Goal: Task Accomplishment & Management: Manage account settings

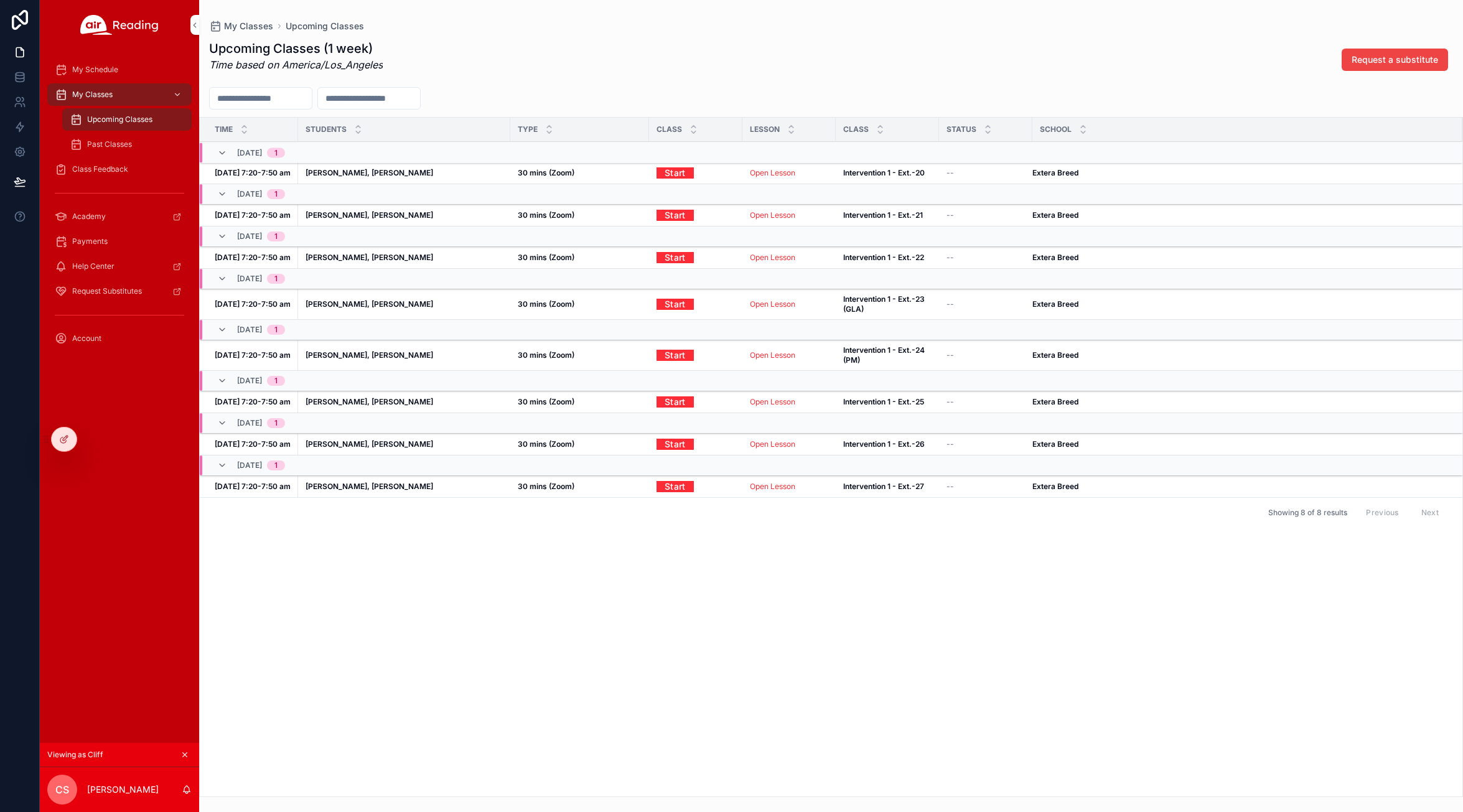
click at [62, 443] on icon at bounding box center [63, 439] width 10 height 10
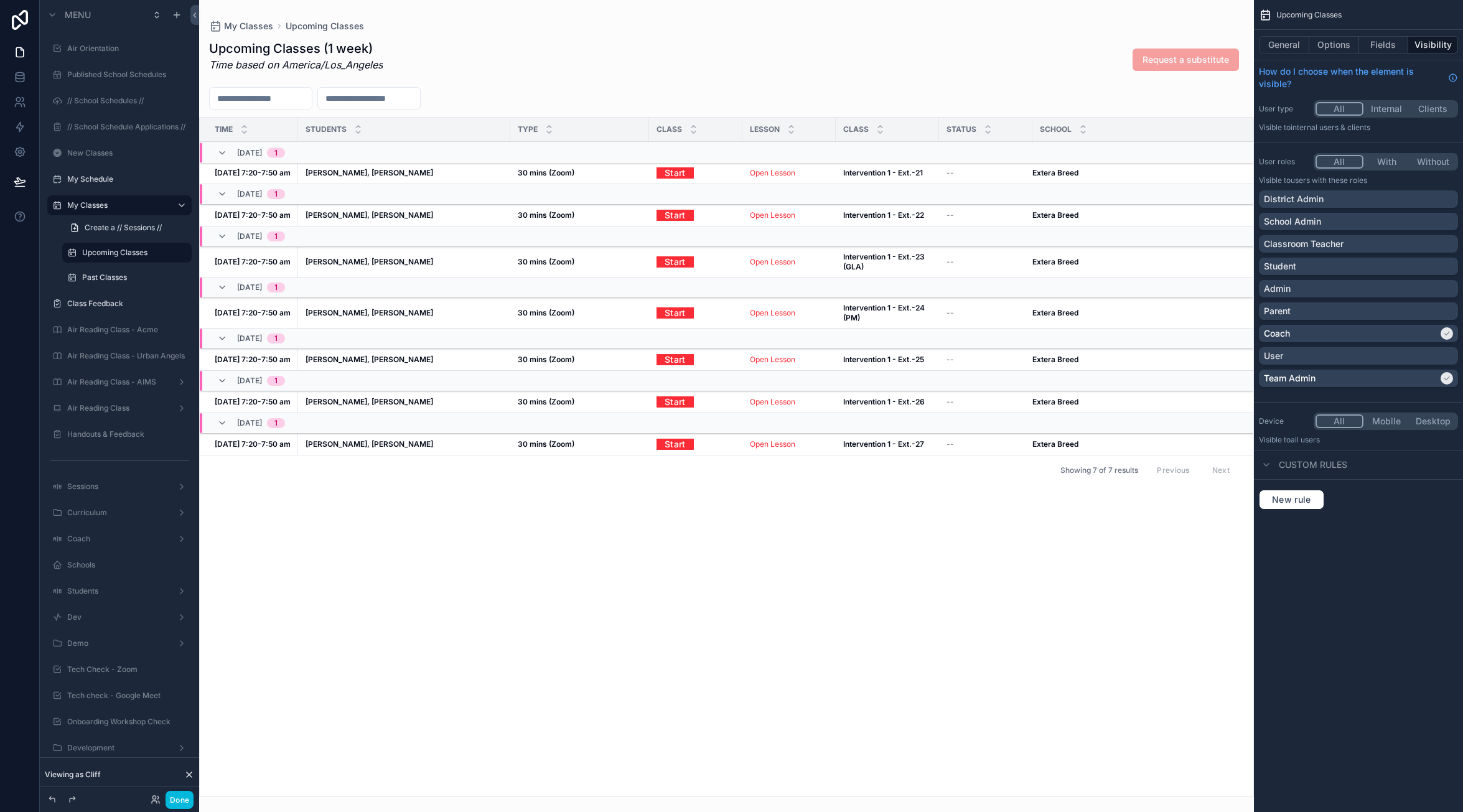
click at [180, 795] on button "Done" at bounding box center [180, 800] width 28 height 18
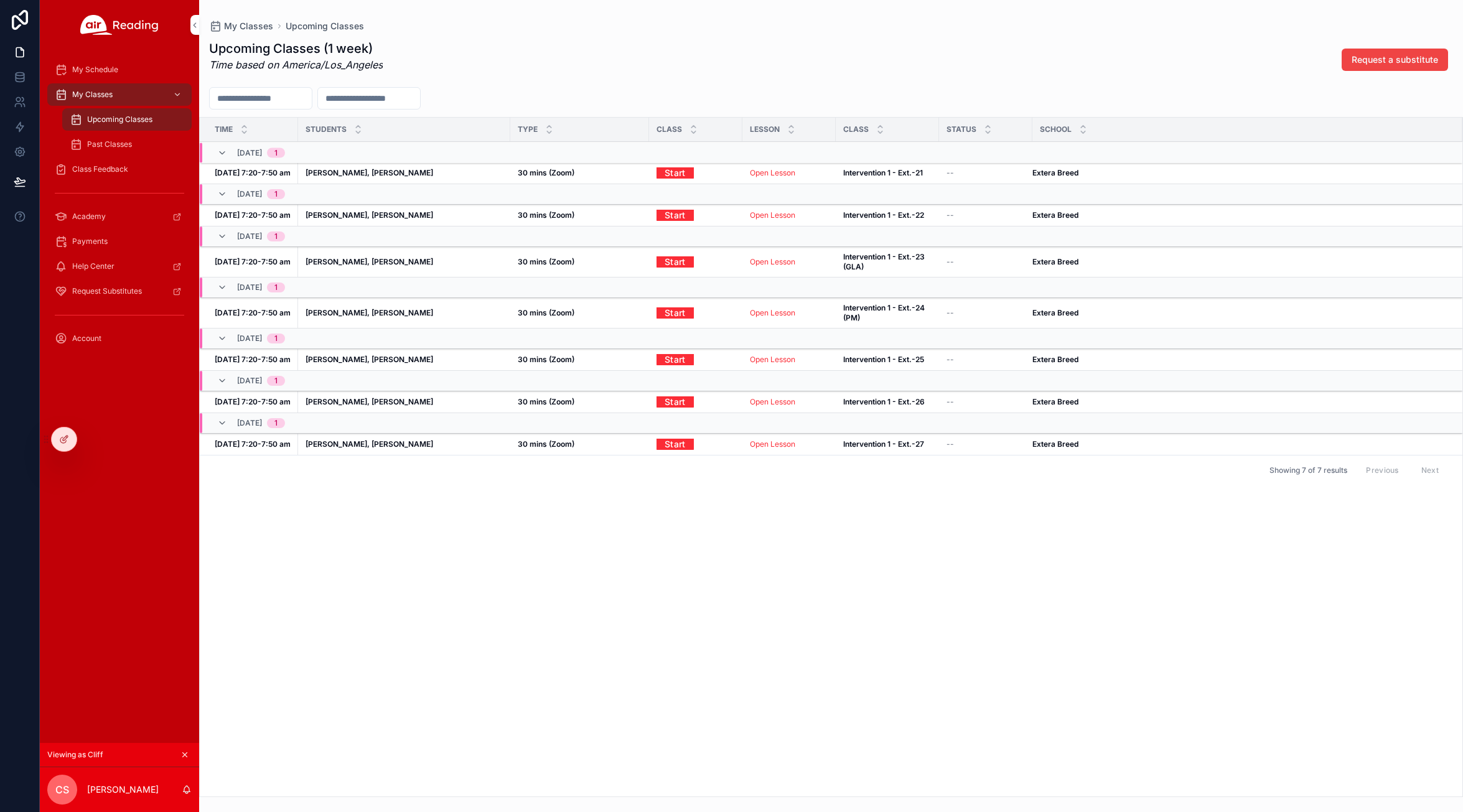
click at [0, 0] on icon at bounding box center [0, 0] width 0 height 0
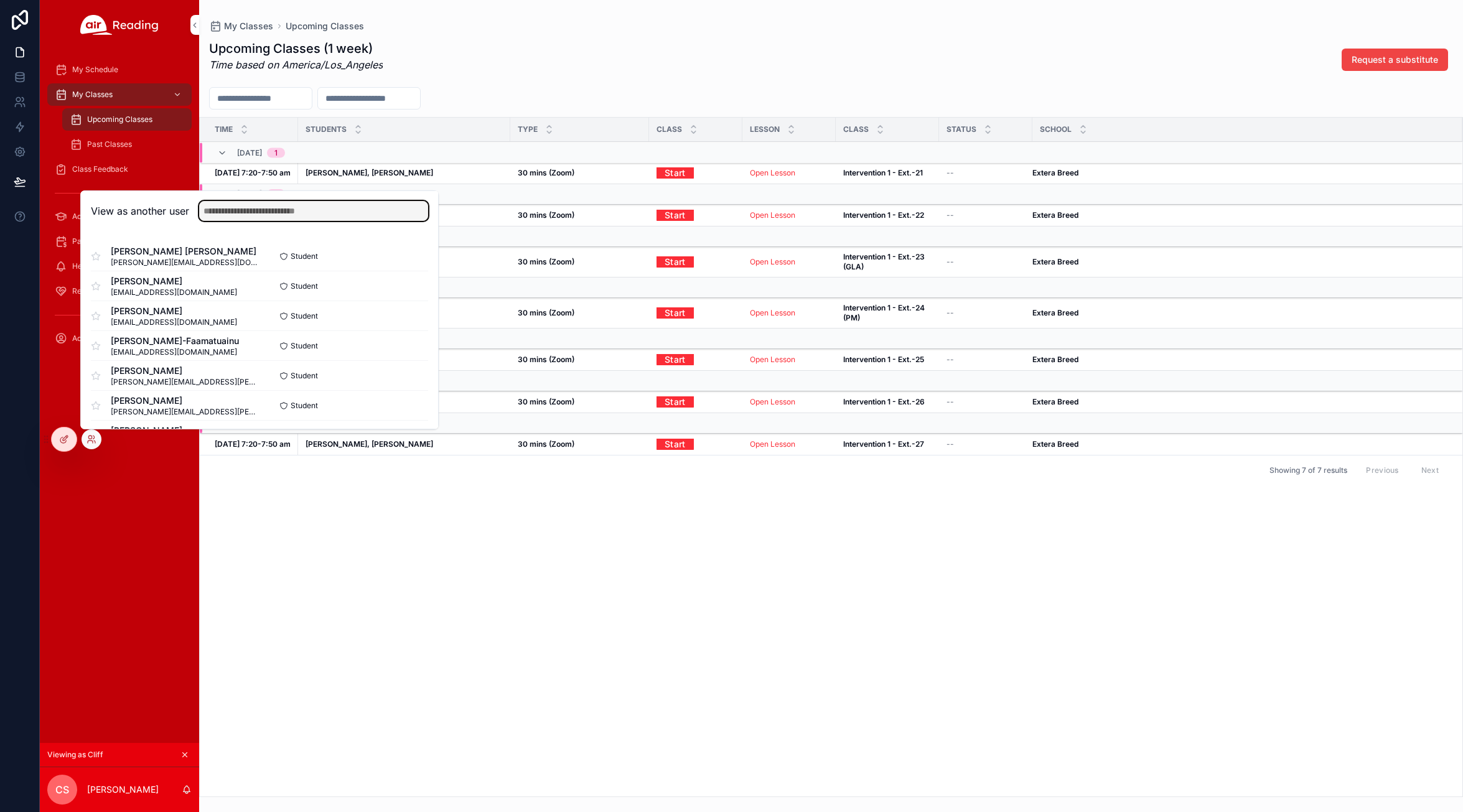
click at [279, 210] on input "text" at bounding box center [314, 211] width 229 height 20
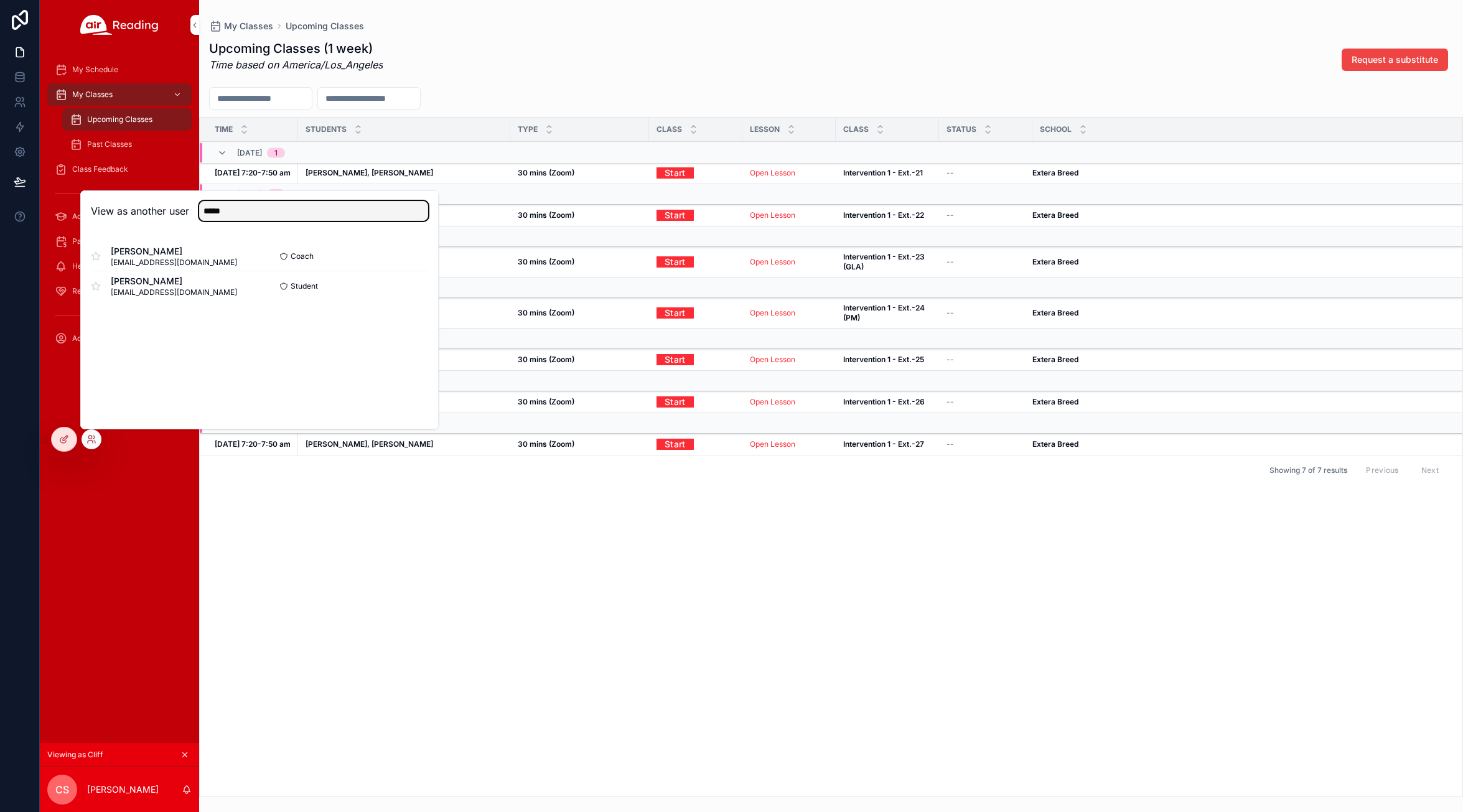
type input "*****"
click at [0, 0] on button "Select" at bounding box center [0, 0] width 0 height 0
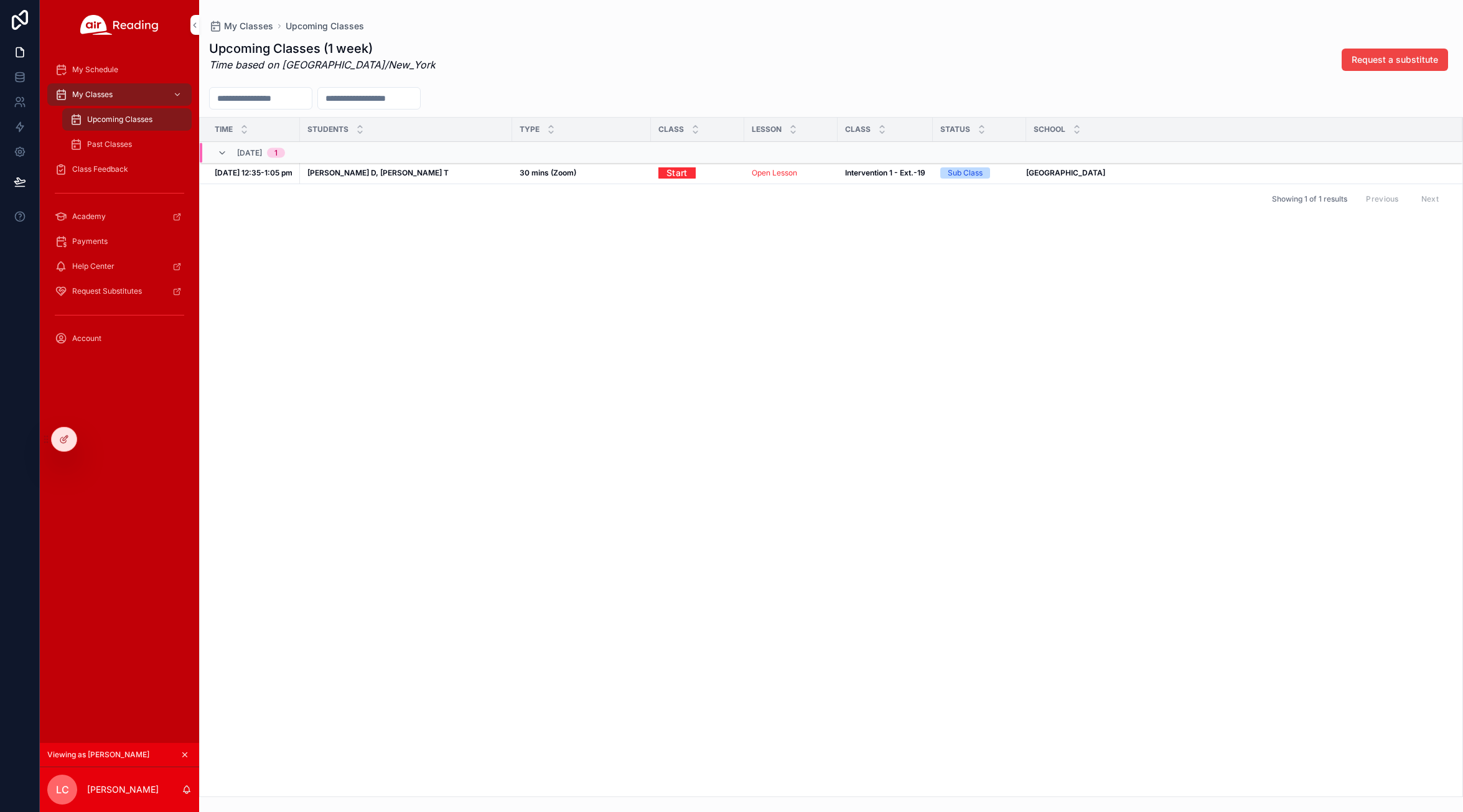
click at [99, 118] on span "Upcoming Classes" at bounding box center [120, 119] width 65 height 10
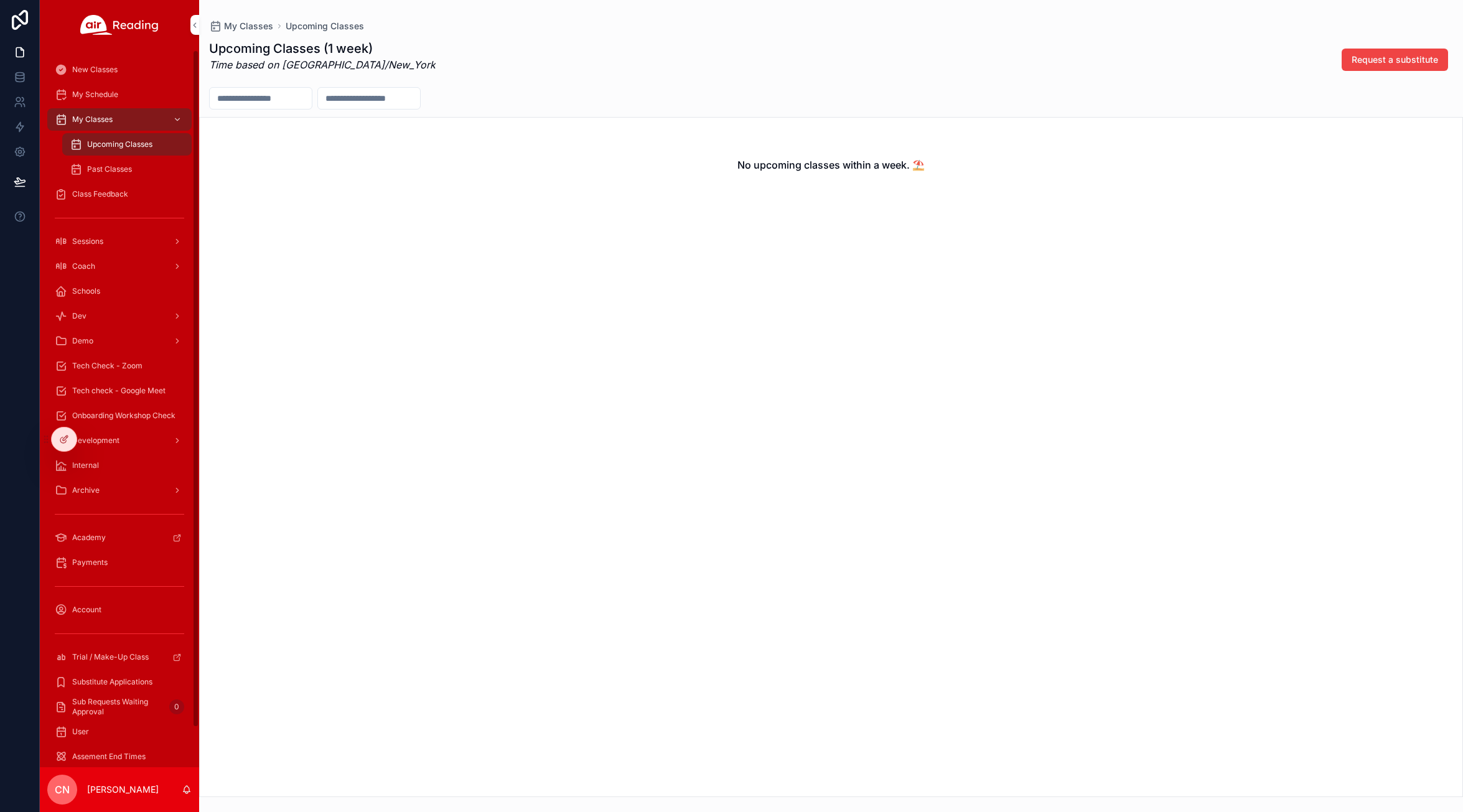
click at [0, 0] on div at bounding box center [0, 0] width 0 height 0
click at [0, 0] on icon at bounding box center [0, 0] width 0 height 0
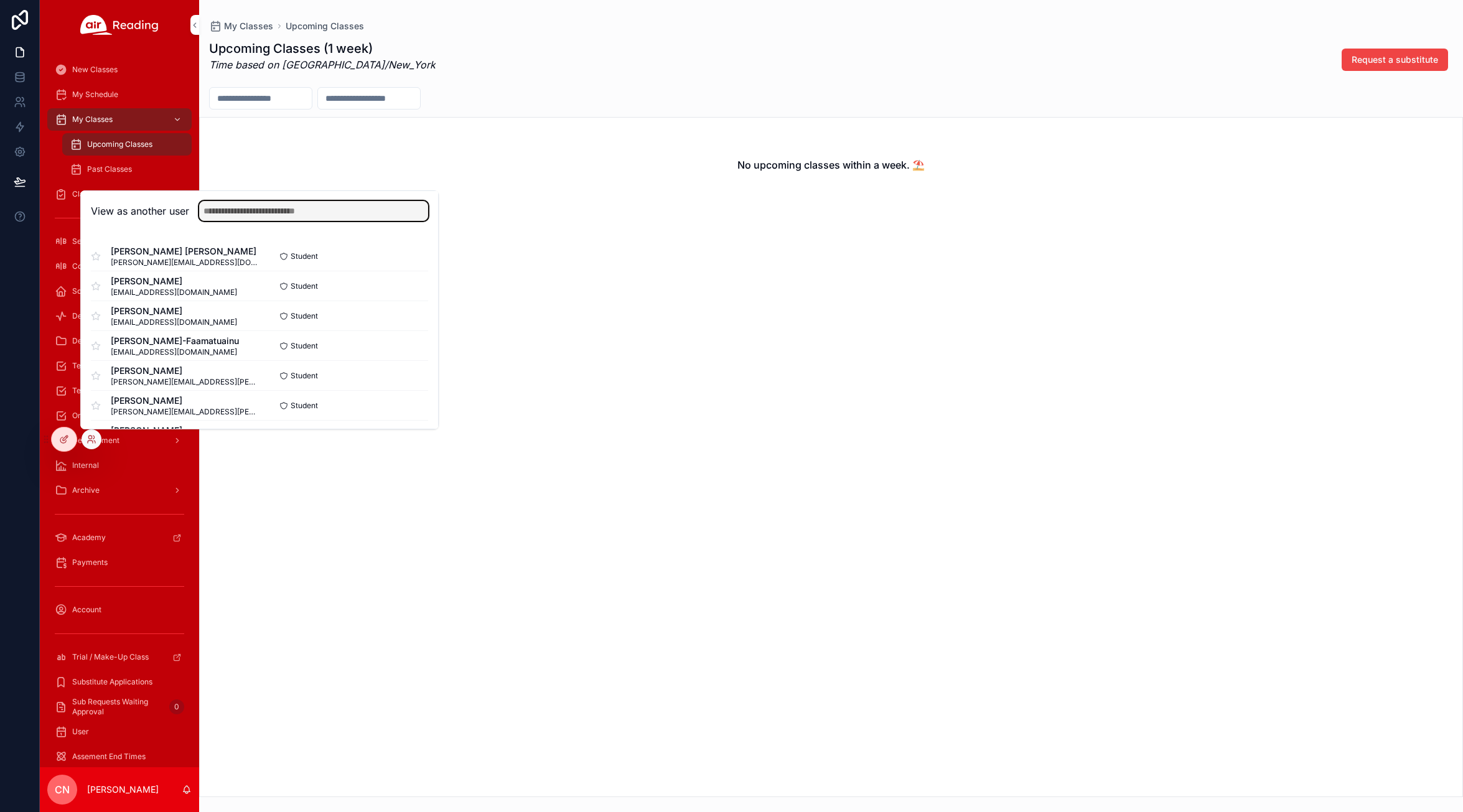
click at [226, 209] on input "text" at bounding box center [314, 211] width 229 height 20
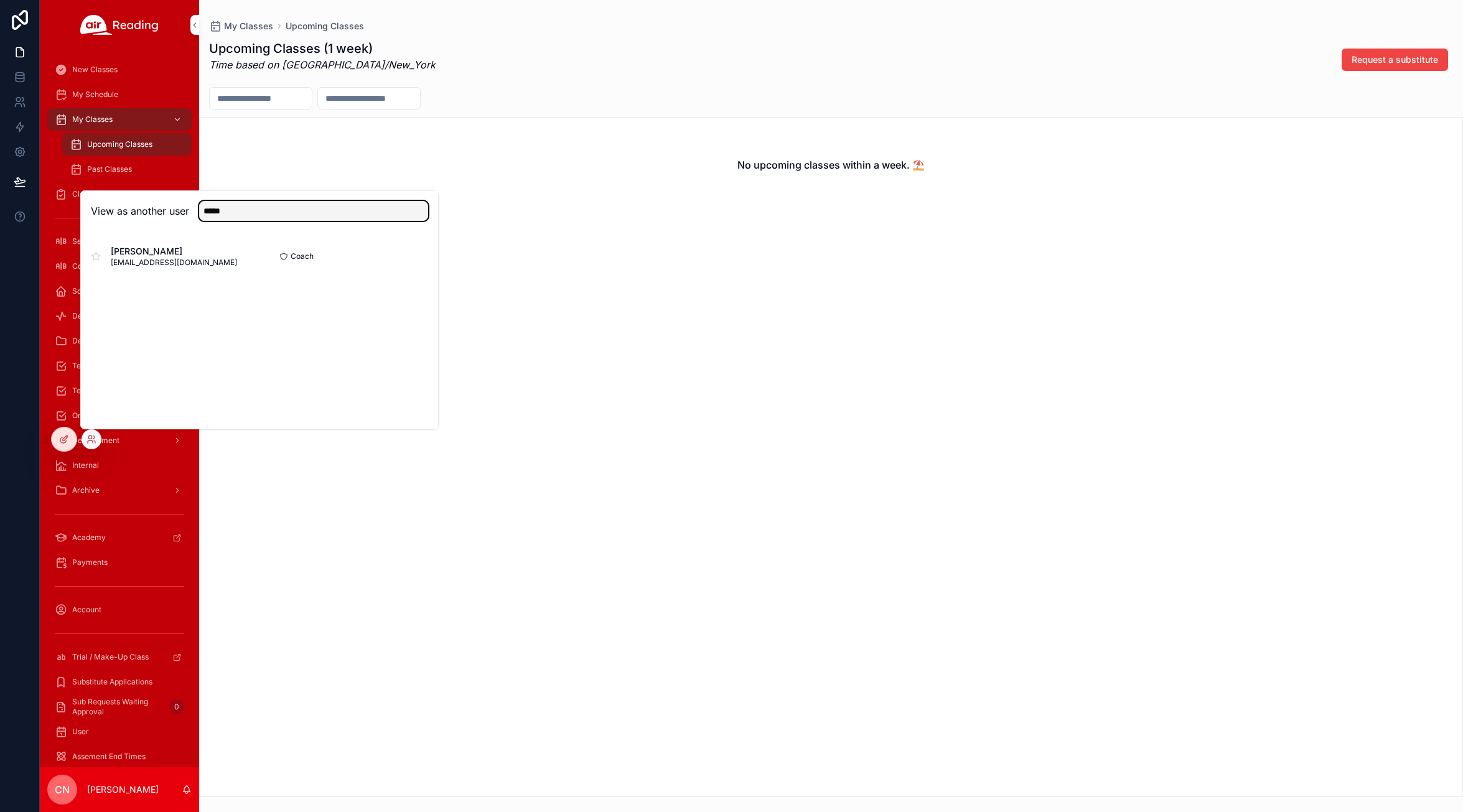
type input "*****"
